Goal: Task Accomplishment & Management: Manage account settings

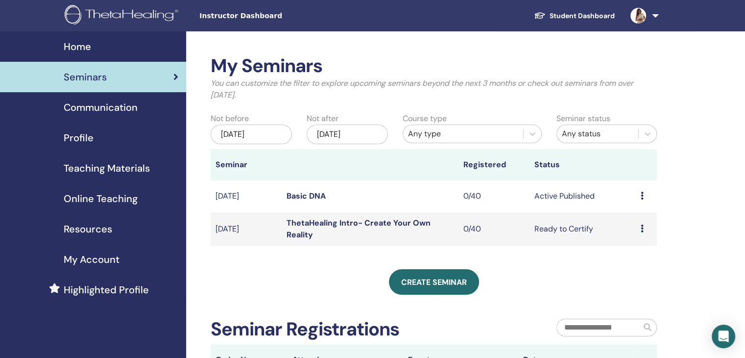
click at [643, 16] on img at bounding box center [639, 16] width 16 height 16
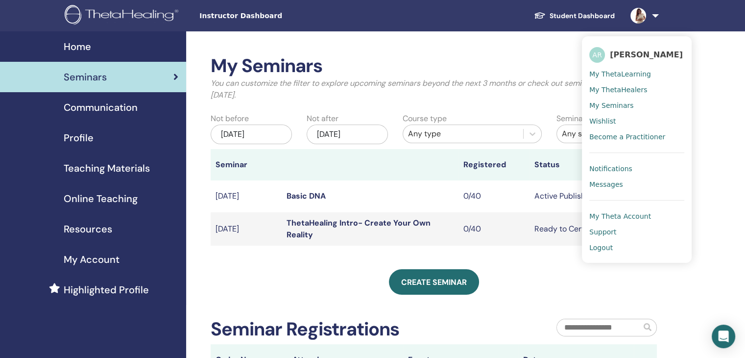
click at [624, 51] on span "[PERSON_NAME]" at bounding box center [646, 54] width 73 height 10
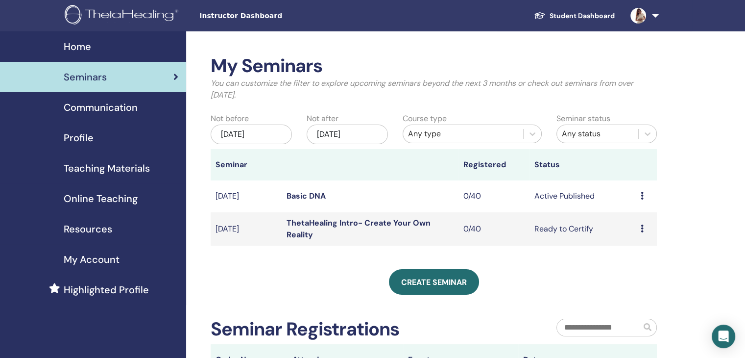
click at [100, 50] on div "Home" at bounding box center [93, 46] width 170 height 15
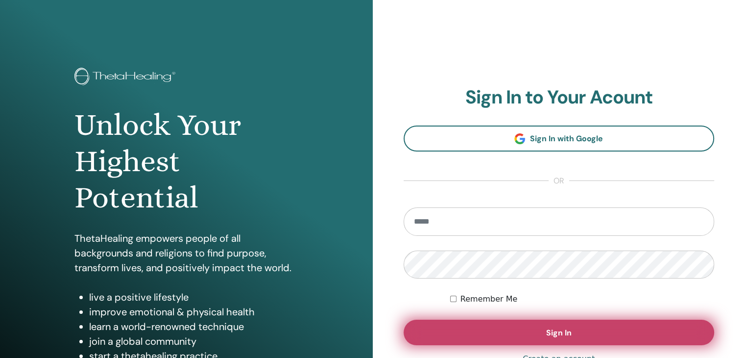
type input "**********"
click at [525, 330] on button "Sign In" at bounding box center [559, 331] width 311 height 25
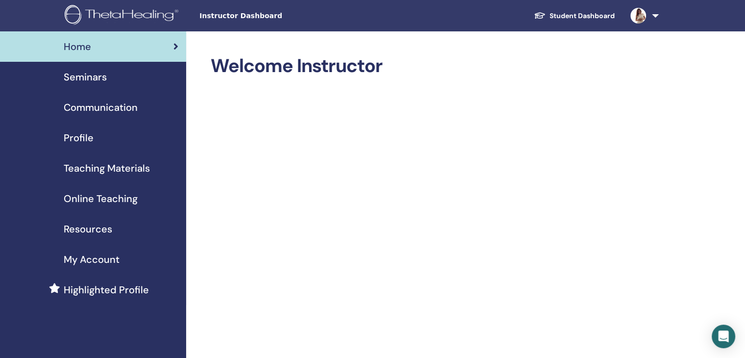
click at [640, 14] on img at bounding box center [639, 16] width 16 height 16
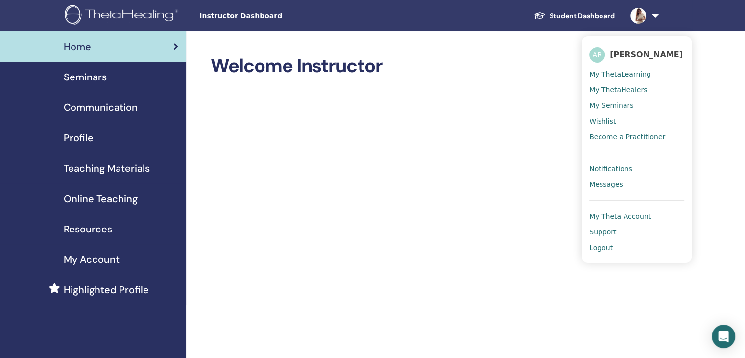
click at [620, 55] on span "[PERSON_NAME]" at bounding box center [646, 54] width 73 height 10
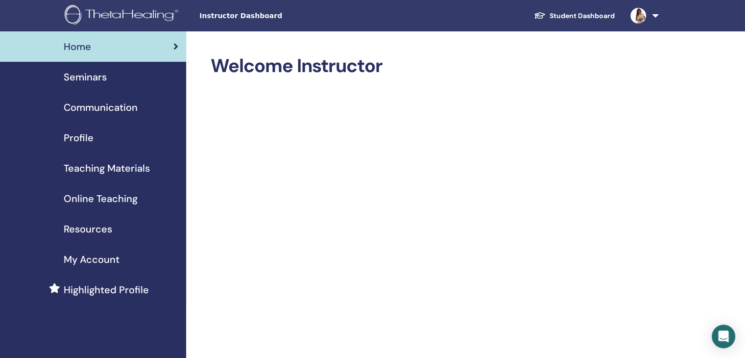
click at [98, 131] on div "Profile" at bounding box center [93, 137] width 170 height 15
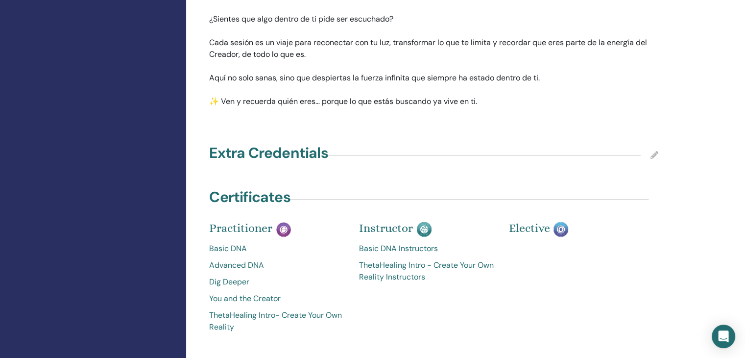
scroll to position [1123, 0]
